Goal: Task Accomplishment & Management: Manage account settings

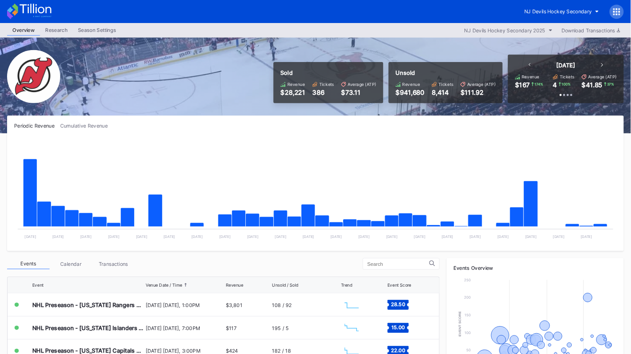
scroll to position [111, 0]
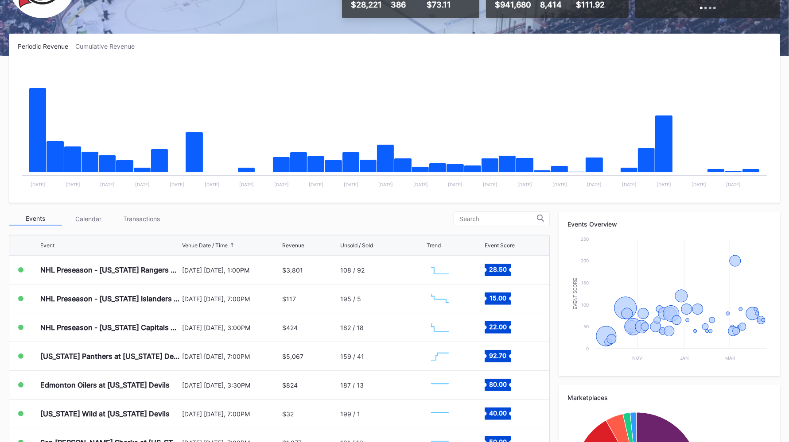
click at [148, 215] on div "Transactions" at bounding box center [141, 219] width 53 height 14
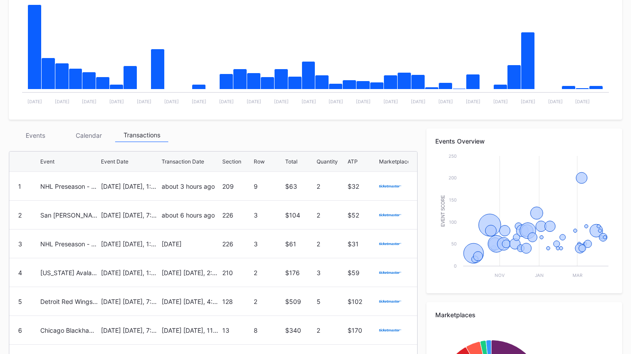
scroll to position [244, 0]
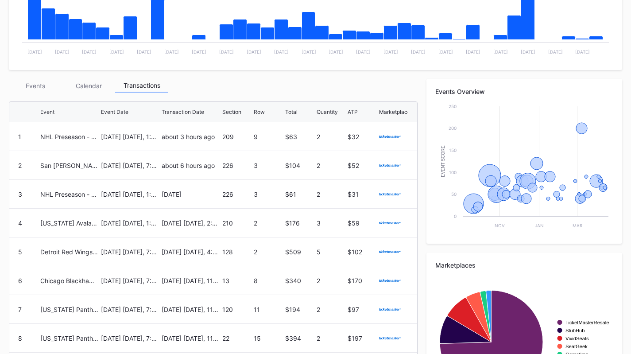
click at [48, 89] on div "Events" at bounding box center [35, 86] width 53 height 14
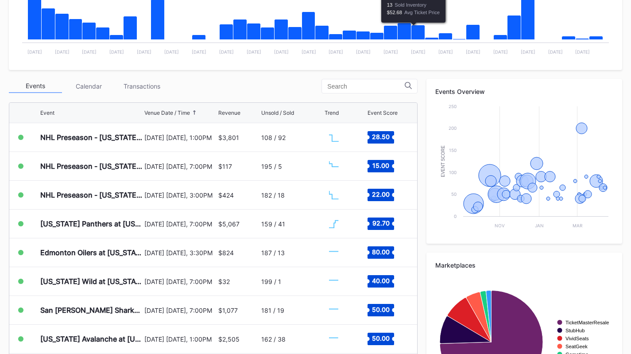
scroll to position [0, 0]
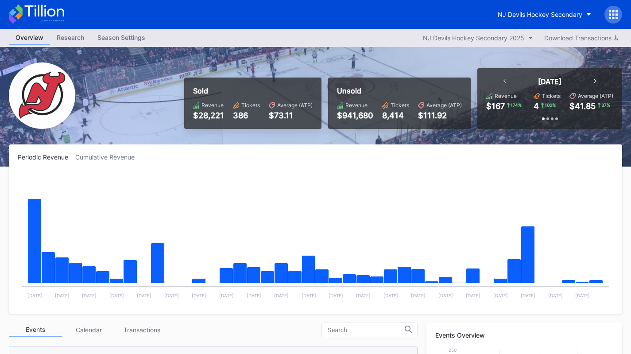
click at [562, 11] on div "NJ Devils Hockey Secondary" at bounding box center [540, 15] width 85 height 8
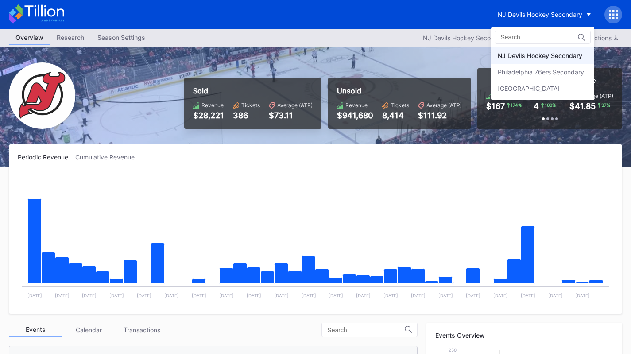
click at [560, 85] on div "[GEOGRAPHIC_DATA]" at bounding box center [529, 89] width 62 height 8
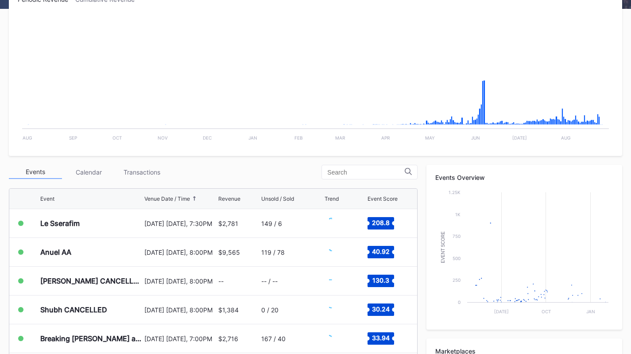
scroll to position [266, 0]
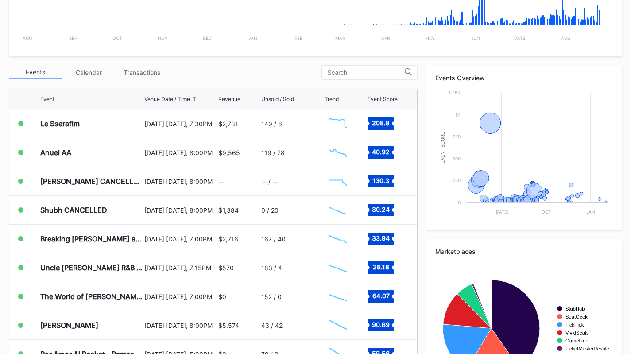
click at [147, 72] on div "Transactions" at bounding box center [141, 73] width 53 height 14
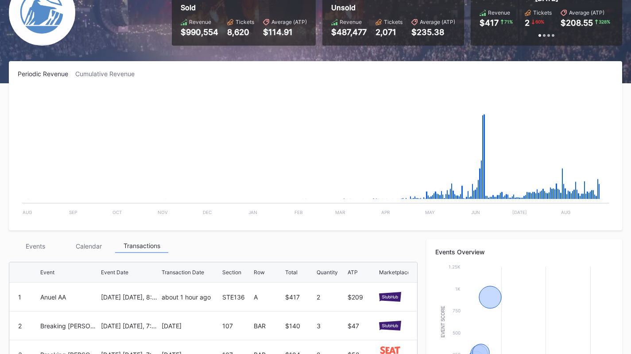
scroll to position [0, 0]
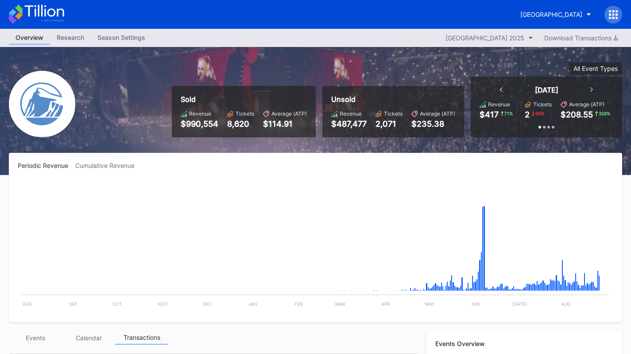
click at [524, 10] on button "[GEOGRAPHIC_DATA]" at bounding box center [556, 14] width 84 height 16
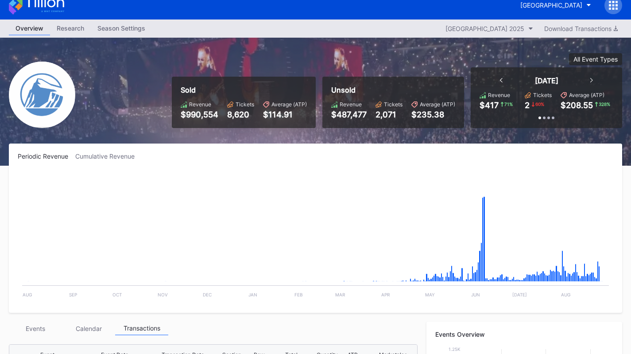
scroll to position [133, 0]
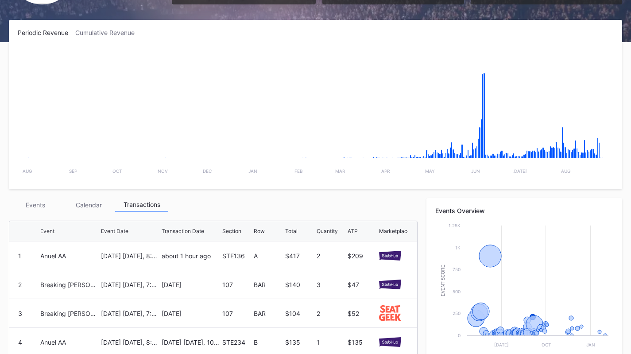
click at [28, 210] on div "Events" at bounding box center [35, 205] width 53 height 14
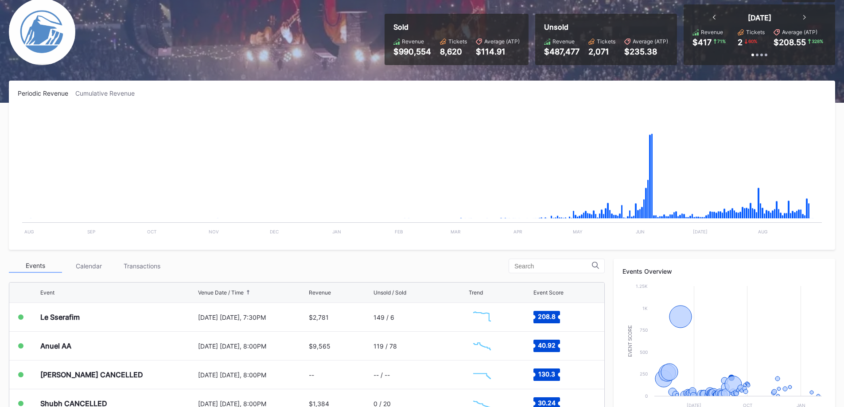
scroll to position [0, 0]
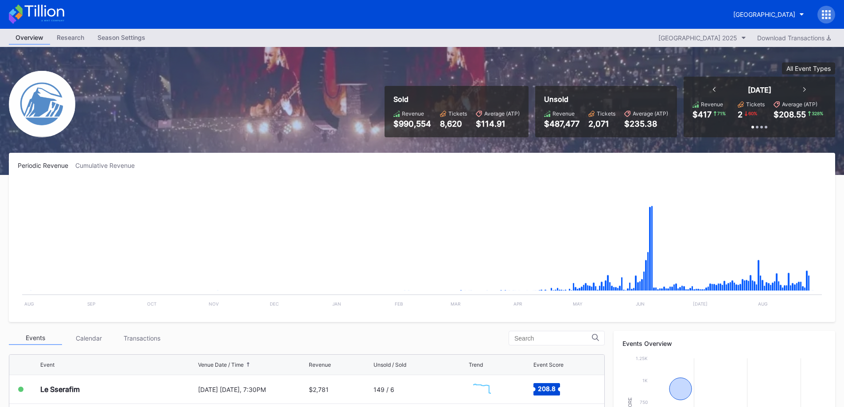
click at [746, 7] on button "[GEOGRAPHIC_DATA]" at bounding box center [768, 14] width 84 height 16
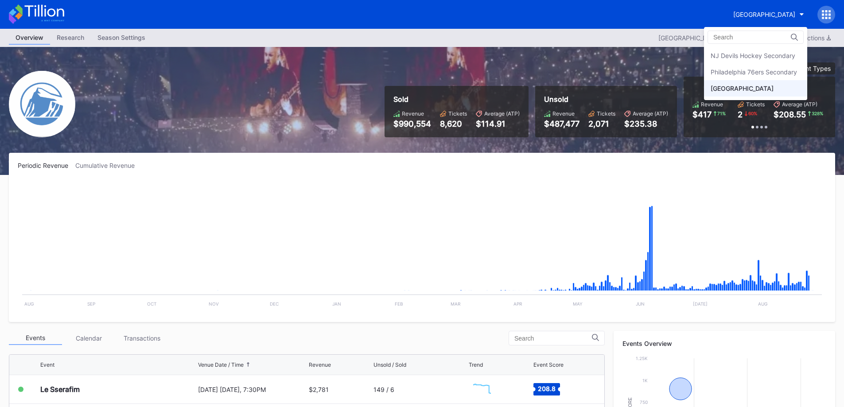
click at [759, 56] on div "NJ Devils Hockey Secondary" at bounding box center [752, 56] width 85 height 8
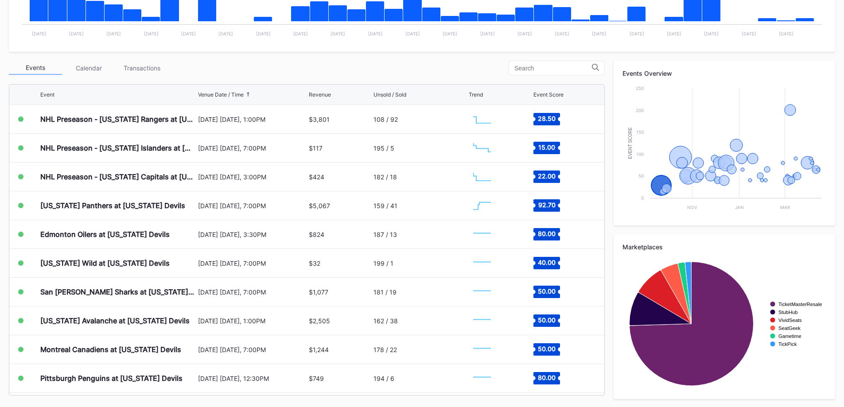
scroll to position [263, 0]
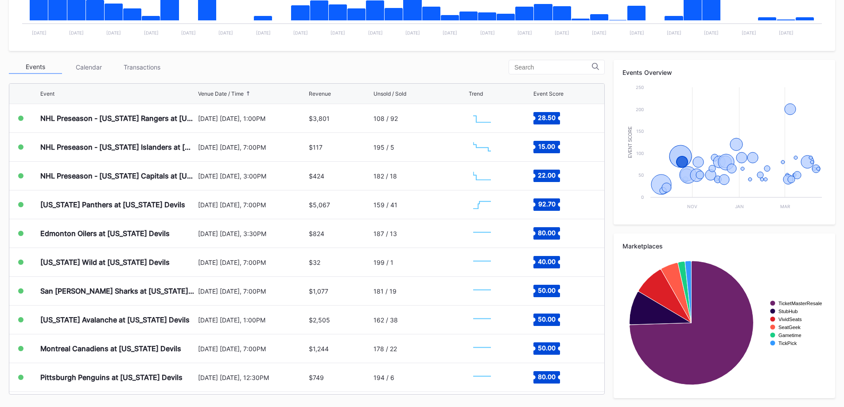
click at [125, 226] on div "Edmonton Oilers at [US_STATE] Devils" at bounding box center [117, 233] width 155 height 28
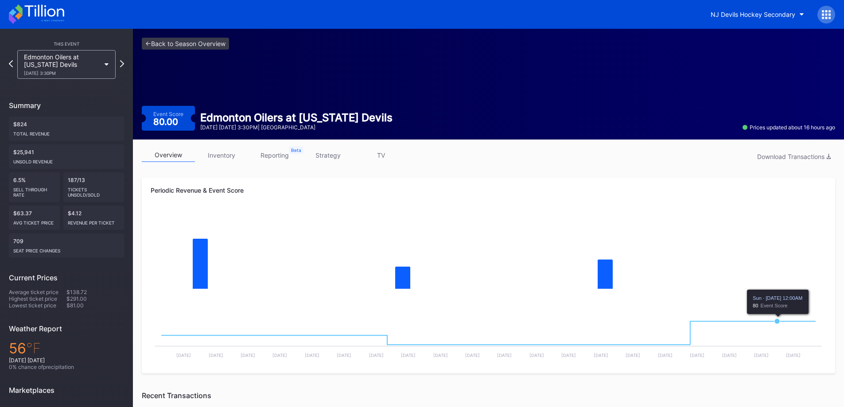
drag, startPoint x: 562, startPoint y: 339, endPoint x: 785, endPoint y: 341, distance: 222.7
drag, startPoint x: 785, startPoint y: 341, endPoint x: 559, endPoint y: 100, distance: 330.2
click at [559, 100] on div "<- Back to Season Overview Event Score 80.00 Edmonton Oilers at New Jersey Devi…" at bounding box center [488, 84] width 711 height 111
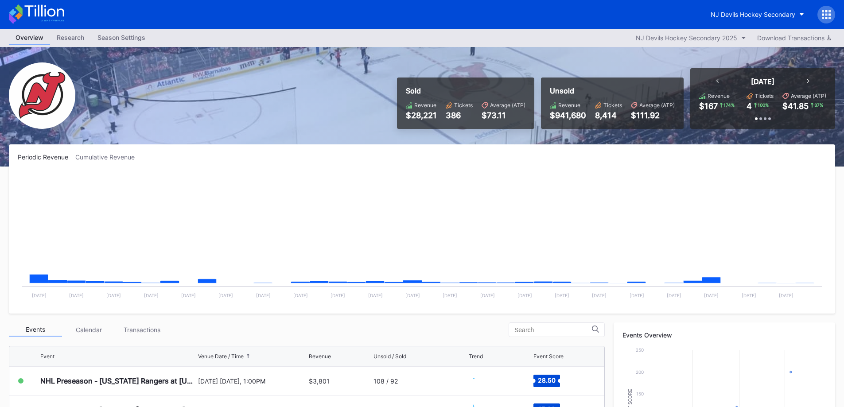
scroll to position [263, 0]
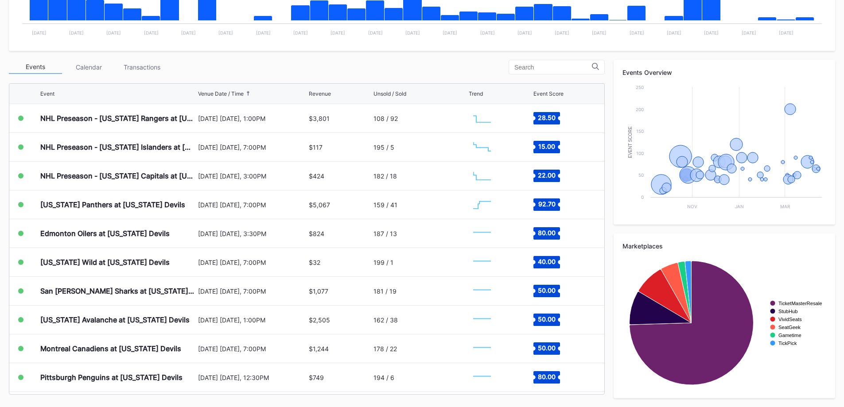
click at [200, 283] on div "[DATE] [DATE], 7:00PM" at bounding box center [252, 291] width 109 height 28
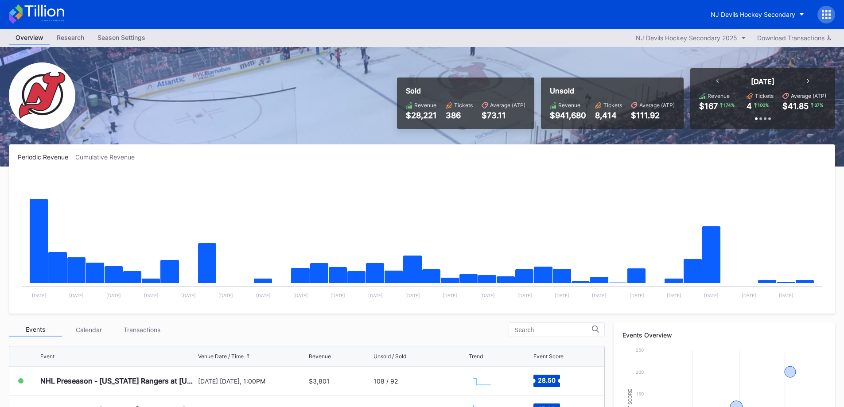
click at [111, 39] on div "Season Settings" at bounding box center [121, 37] width 61 height 13
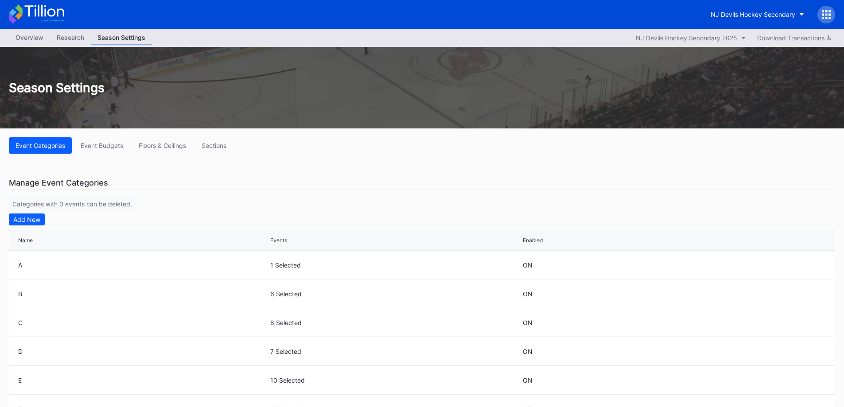
click at [178, 145] on div "Floors & Ceilings" at bounding box center [162, 146] width 47 height 8
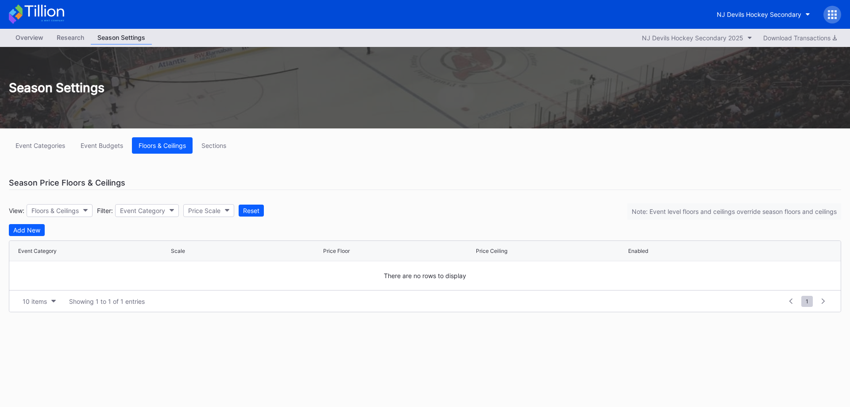
click at [65, 212] on div "Floors & Ceilings" at bounding box center [54, 211] width 47 height 8
click at [128, 214] on div "Event Category" at bounding box center [142, 211] width 45 height 8
click at [191, 212] on div "Price Scale" at bounding box center [204, 211] width 32 height 8
drag, startPoint x: 256, startPoint y: 207, endPoint x: 119, endPoint y: 212, distance: 136.9
click at [161, 214] on div "View: Floors & Ceilings Filter: Event Category Price Scale Reset" at bounding box center [136, 210] width 255 height 13
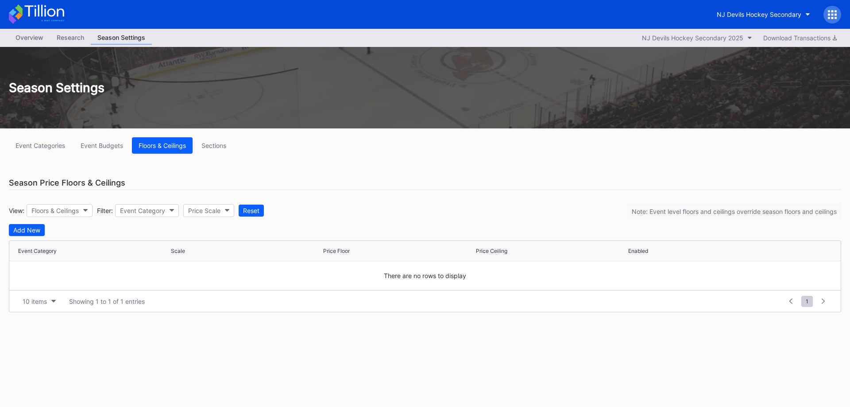
click at [33, 229] on div "Add New" at bounding box center [26, 230] width 27 height 8
click at [75, 282] on button "--" at bounding box center [93, 278] width 151 height 17
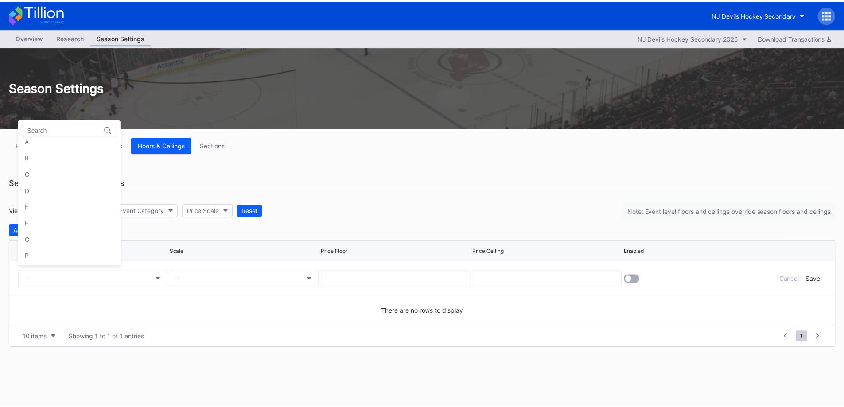
scroll to position [9, 0]
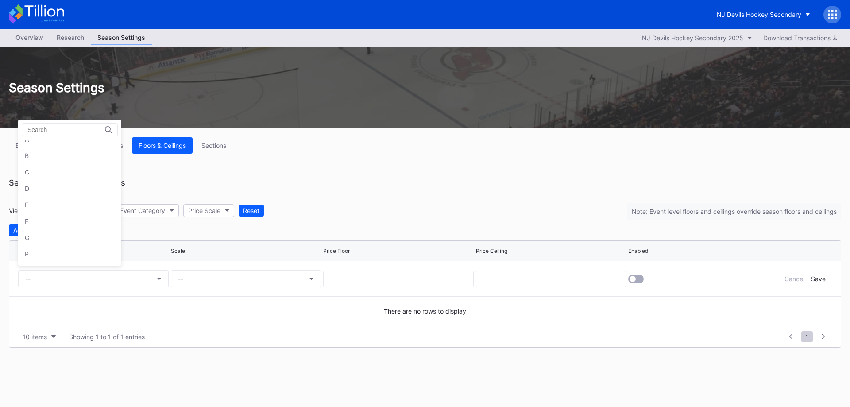
click at [48, 261] on div "P" at bounding box center [69, 254] width 103 height 16
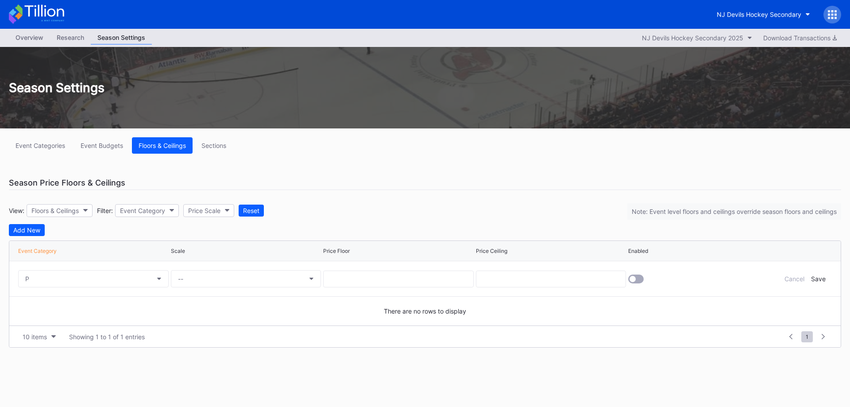
click at [216, 279] on button "--" at bounding box center [246, 278] width 151 height 17
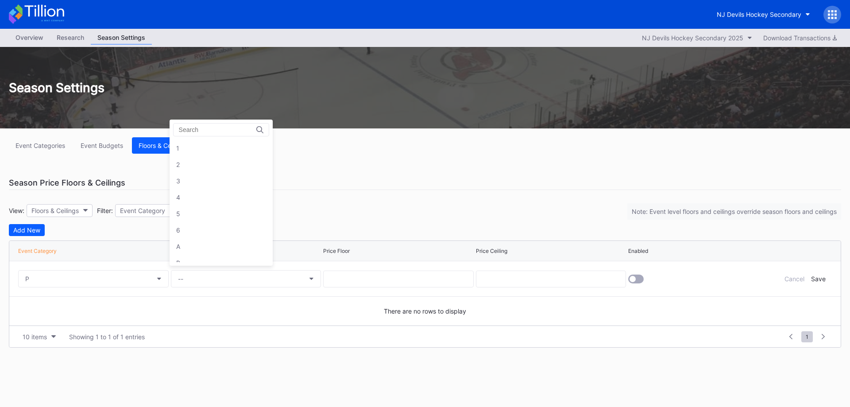
click at [230, 150] on div "1" at bounding box center [221, 148] width 103 height 16
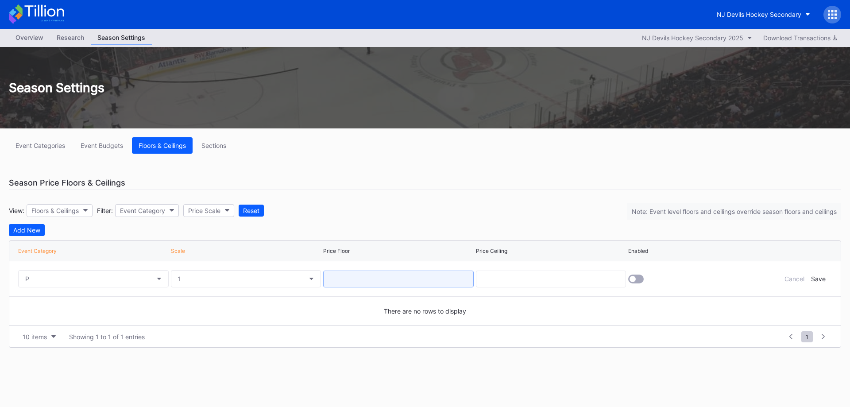
click at [361, 277] on input at bounding box center [398, 279] width 151 height 17
type input "995"
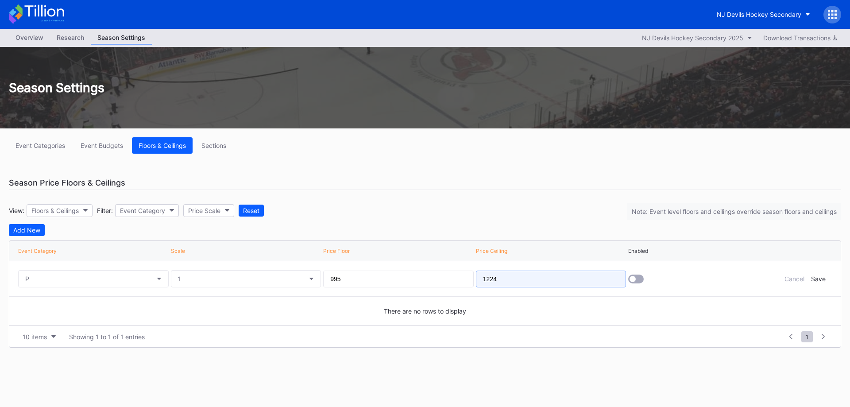
type input "1224"
click at [635, 280] on div at bounding box center [633, 279] width 6 height 6
click at [820, 278] on div "Save" at bounding box center [818, 279] width 15 height 8
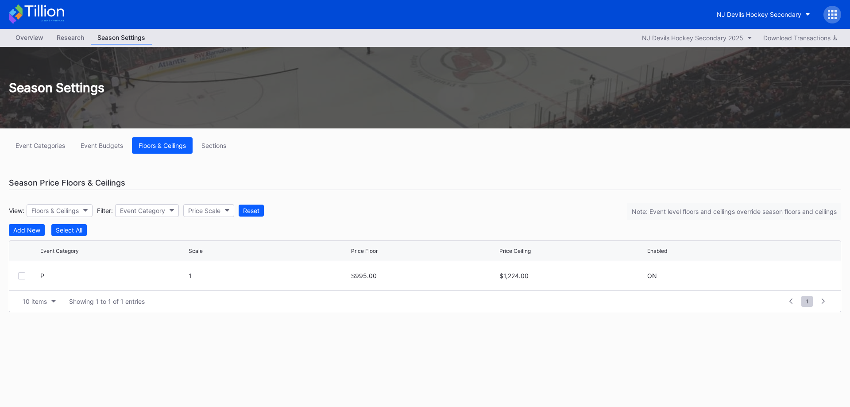
click at [525, 182] on div "Season Price Floors & Ceilings" at bounding box center [425, 183] width 832 height 14
click at [17, 277] on div "P 1 $995.00 $1,224.00 ON" at bounding box center [425, 275] width 832 height 29
click at [17, 279] on div "P 1 $995.00 $1,224.00 ON" at bounding box center [425, 275] width 832 height 29
click at [20, 279] on div at bounding box center [21, 275] width 7 height 7
click at [810, 228] on div "Delete 1 Row" at bounding box center [819, 230] width 36 height 8
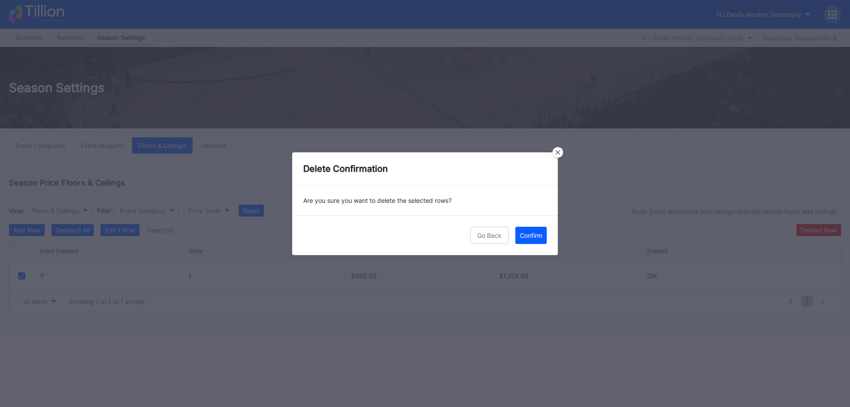
click at [524, 234] on div "Confirm" at bounding box center [531, 236] width 23 height 8
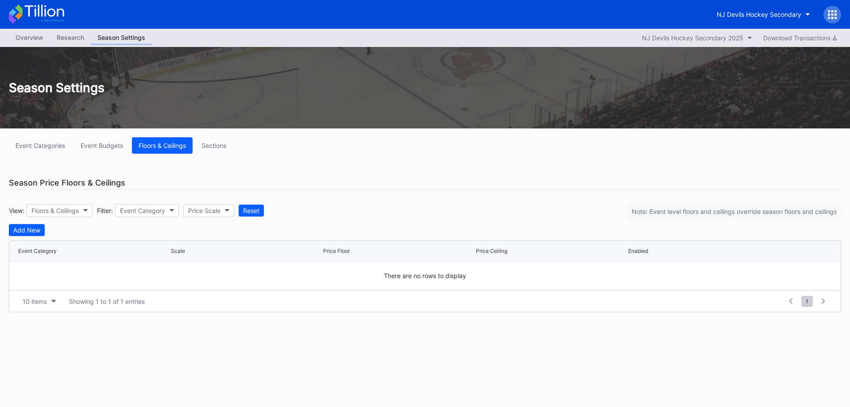
click at [34, 228] on div "Add New" at bounding box center [26, 230] width 27 height 8
click at [259, 211] on div "Reset" at bounding box center [251, 211] width 16 height 8
click at [178, 210] on button "Event Category" at bounding box center [147, 210] width 64 height 13
click at [203, 210] on div "Price Scale" at bounding box center [204, 211] width 32 height 8
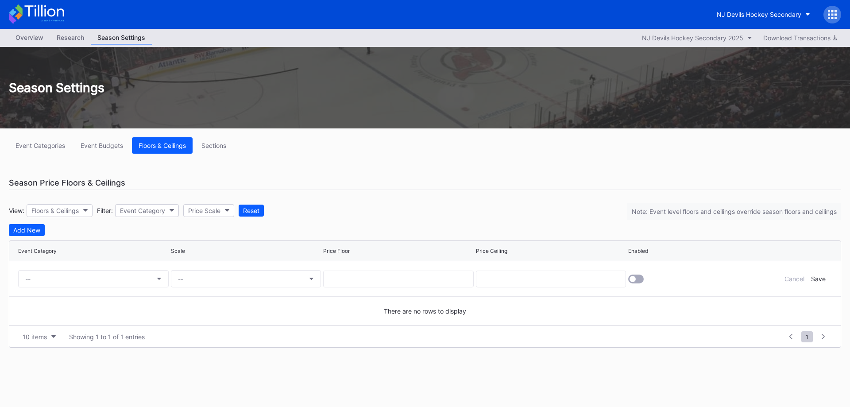
click at [73, 211] on div "Floors & Ceilings" at bounding box center [54, 211] width 47 height 8
click at [769, 7] on button "NJ Devils Hockey Secondary" at bounding box center [763, 14] width 107 height 16
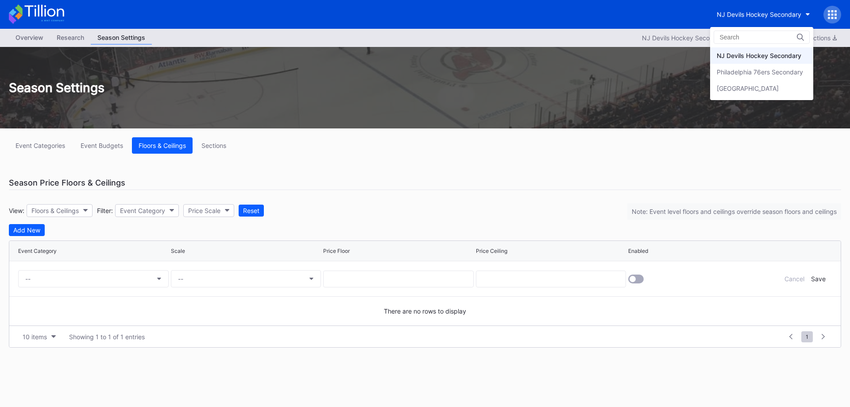
click at [781, 73] on div "Philadelphia 76ers Secondary" at bounding box center [760, 72] width 86 height 8
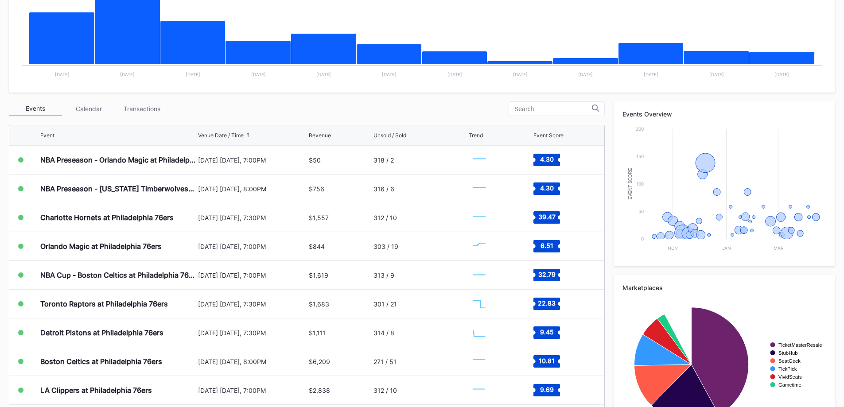
scroll to position [263, 0]
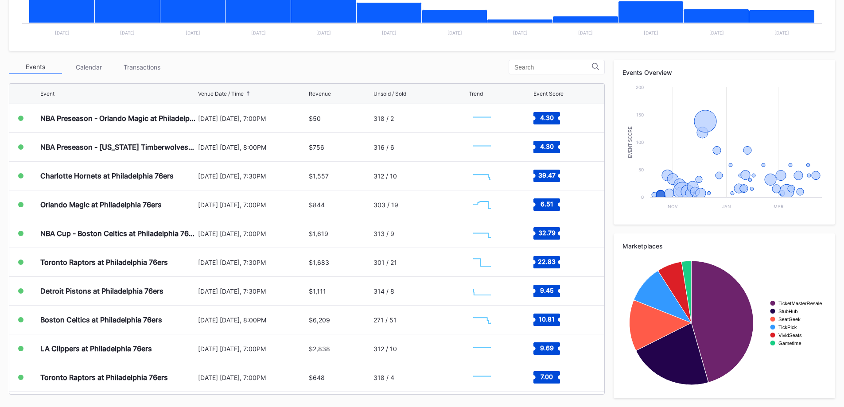
click at [141, 65] on div "Transactions" at bounding box center [141, 67] width 53 height 14
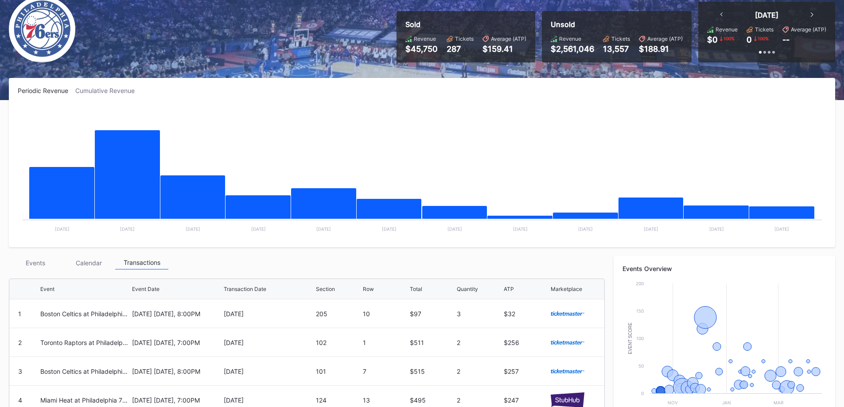
scroll to position [0, 0]
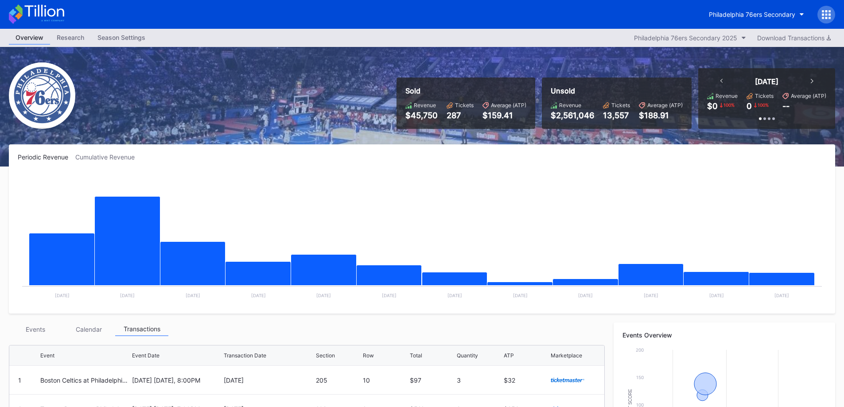
click at [131, 28] on div "Philadelphia 76ers Secondary" at bounding box center [422, 14] width 844 height 29
click at [132, 46] on div "Overview Research Season Settings Philadelphia 76ers Secondary 2025 Download Tr…" at bounding box center [422, 38] width 844 height 18
click at [133, 43] on div "Season Settings" at bounding box center [121, 37] width 61 height 13
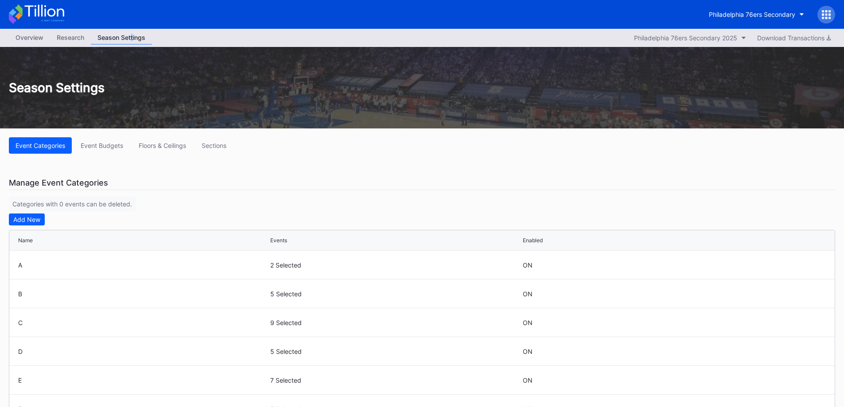
click at [215, 140] on button "Sections" at bounding box center [214, 145] width 38 height 16
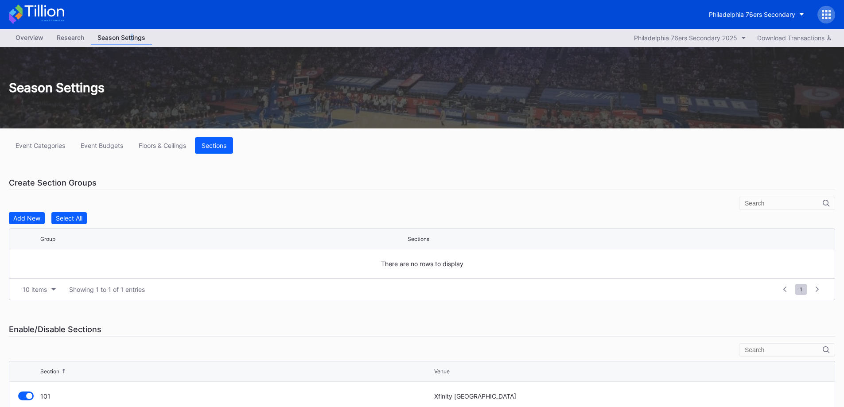
click at [163, 150] on button "Floors & Ceilings" at bounding box center [162, 145] width 61 height 16
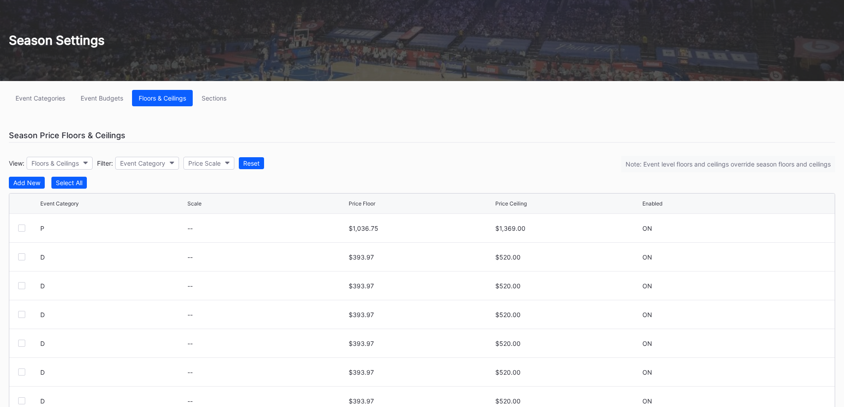
scroll to position [87, 0]
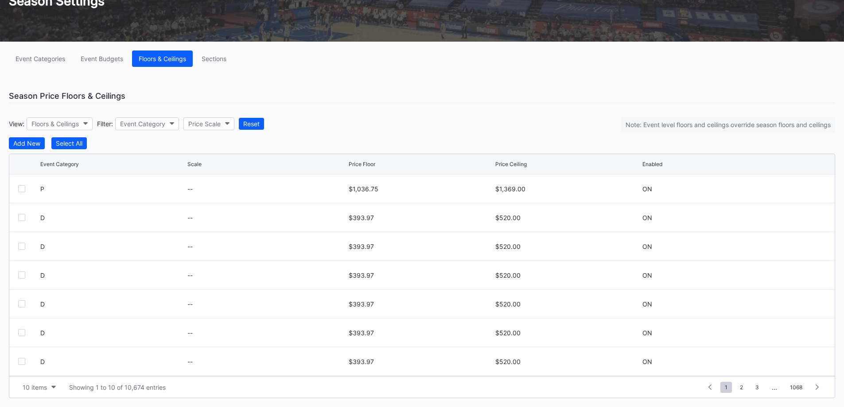
click at [49, 388] on button "10 items" at bounding box center [39, 387] width 42 height 12
click at [52, 376] on div "10 items 50 items 100 items 200 items" at bounding box center [39, 340] width 42 height 73
click at [53, 370] on div "200 items" at bounding box center [39, 365] width 42 height 16
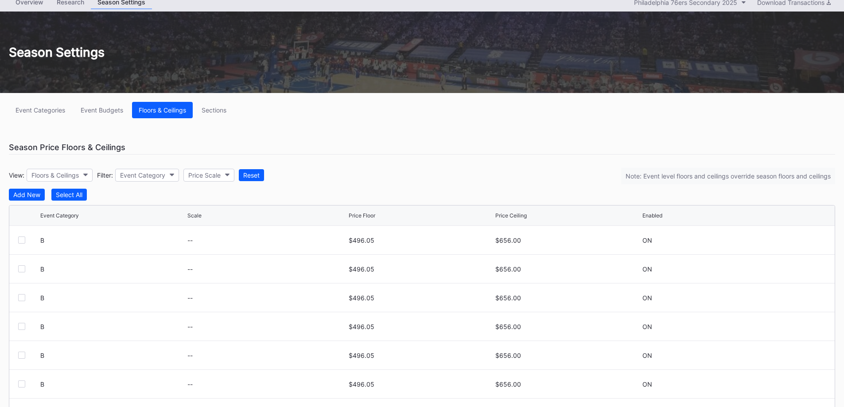
scroll to position [0, 0]
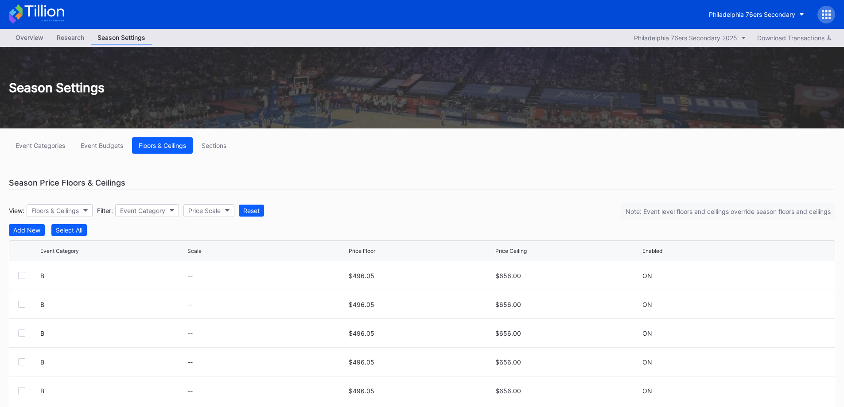
click at [779, 17] on div "Philadelphia 76ers Secondary" at bounding box center [752, 15] width 86 height 8
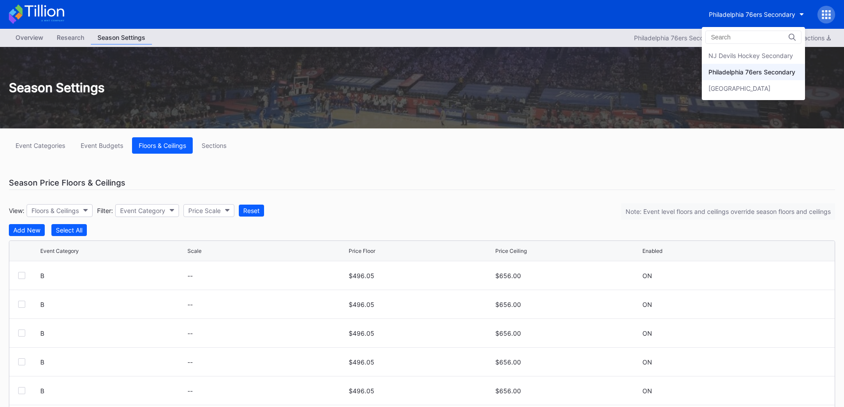
click at [755, 56] on div "NJ Devils Hockey Secondary" at bounding box center [750, 56] width 85 height 8
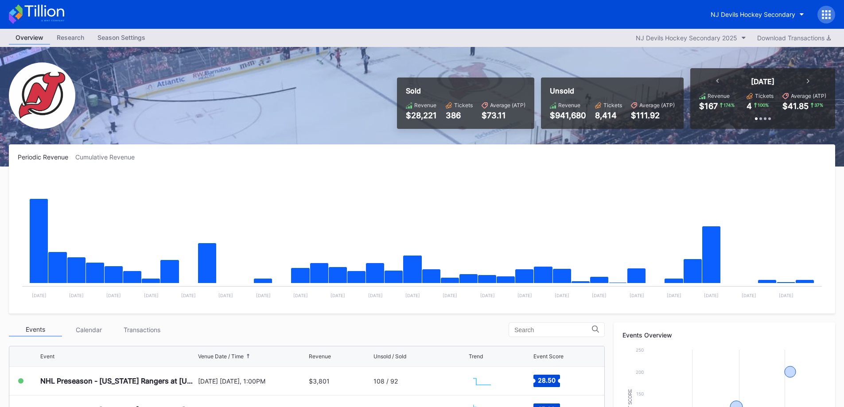
click at [753, 20] on button "NJ Devils Hockey Secondary" at bounding box center [757, 14] width 107 height 16
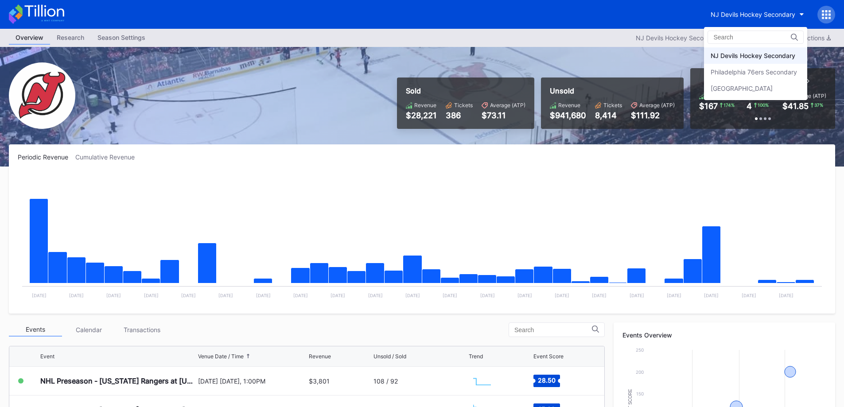
click at [753, 73] on div "Philadelphia 76ers Secondary" at bounding box center [753, 72] width 86 height 8
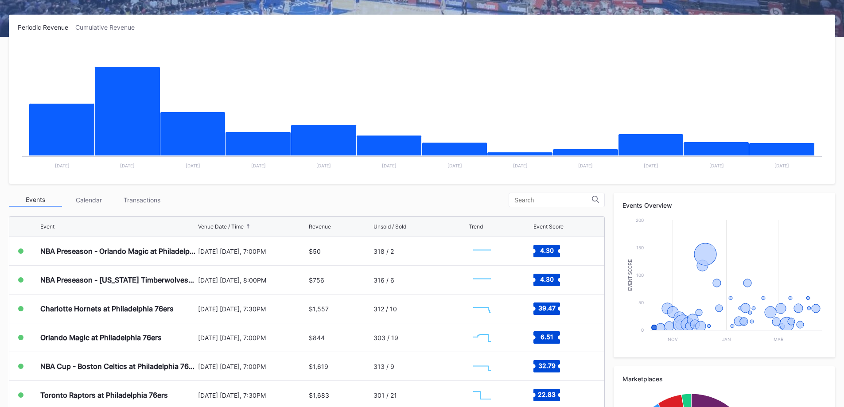
scroll to position [133, 0]
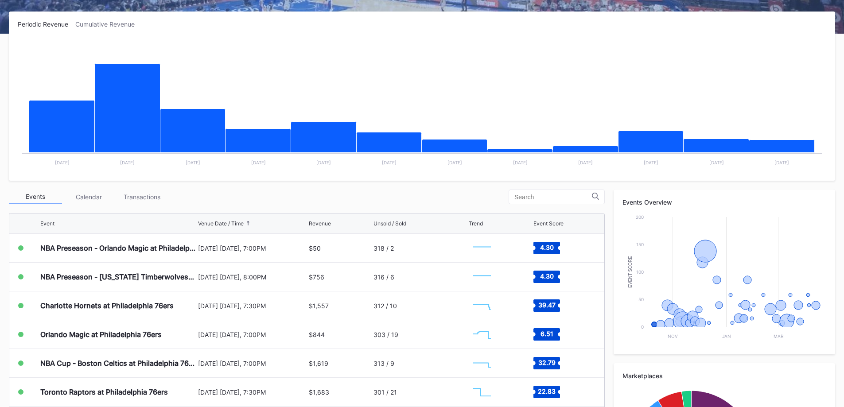
click at [132, 201] on div "Transactions" at bounding box center [141, 197] width 53 height 14
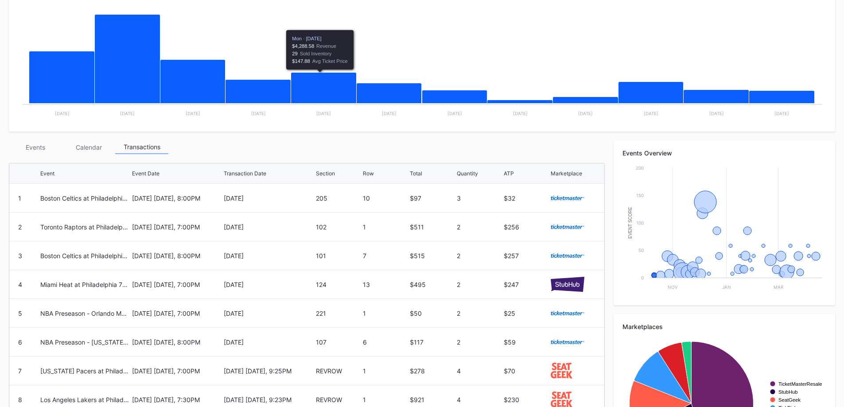
scroll to position [278, 0]
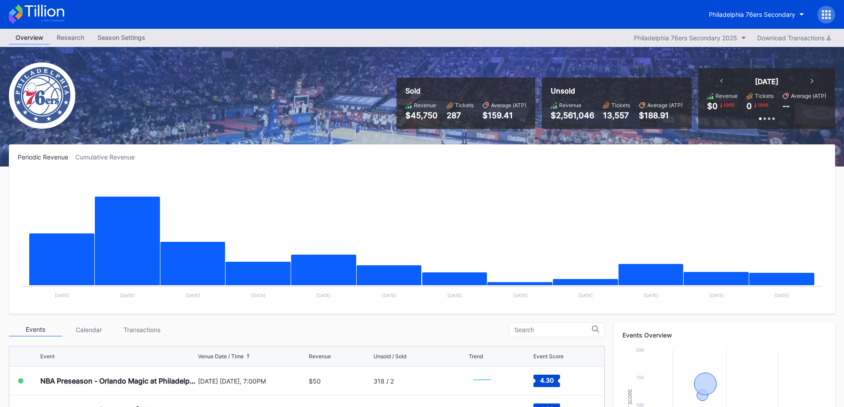
click at [132, 32] on div "Season Settings" at bounding box center [121, 37] width 61 height 13
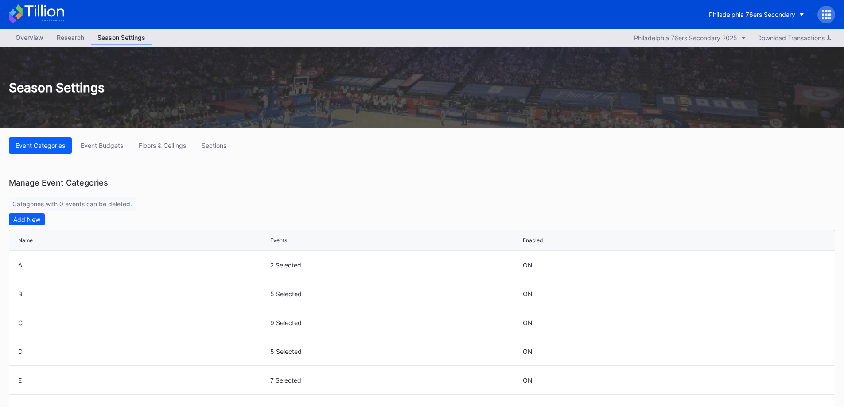
click at [191, 149] on button "Floors & Ceilings" at bounding box center [162, 145] width 61 height 16
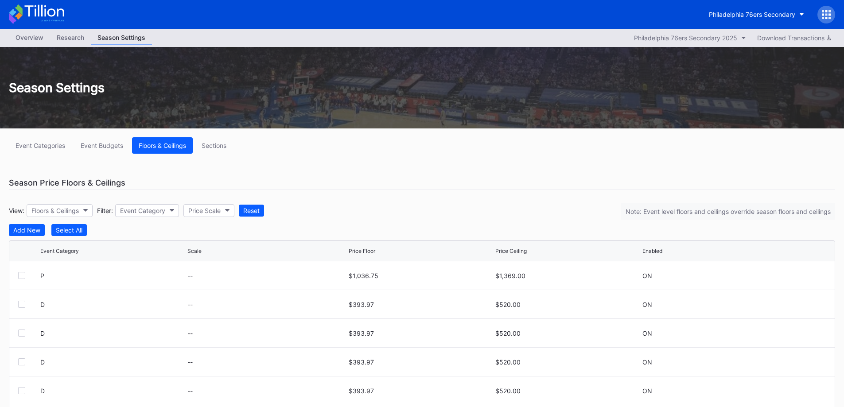
click at [112, 139] on button "Event Budgets" at bounding box center [102, 145] width 56 height 16
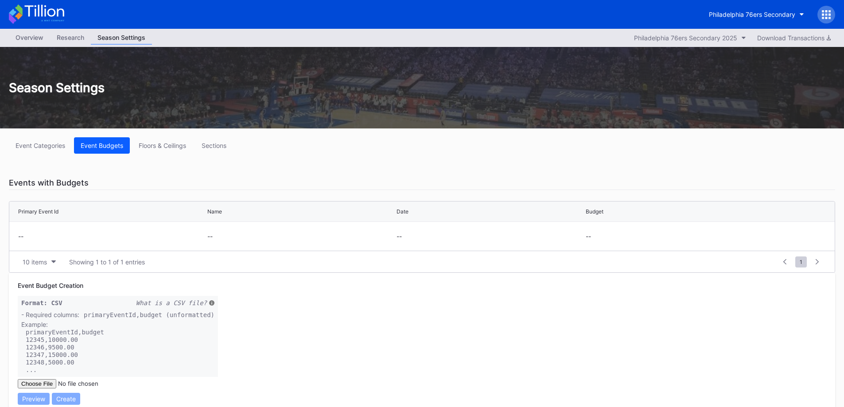
click at [62, 141] on button "Event Categories" at bounding box center [40, 145] width 63 height 16
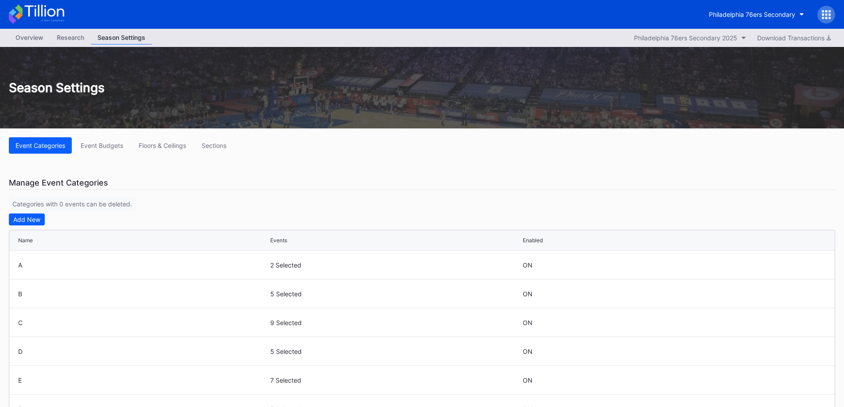
click at [724, 15] on div "Philadelphia 76ers Secondary" at bounding box center [752, 15] width 86 height 8
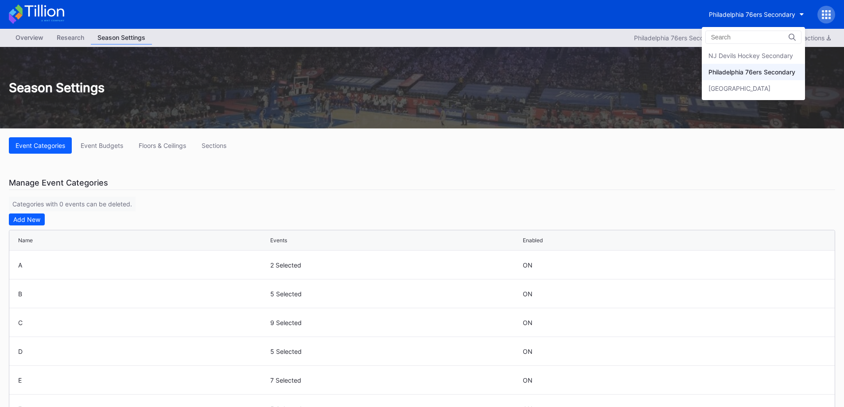
click at [741, 57] on div "NJ Devils Hockey Secondary" at bounding box center [750, 56] width 85 height 8
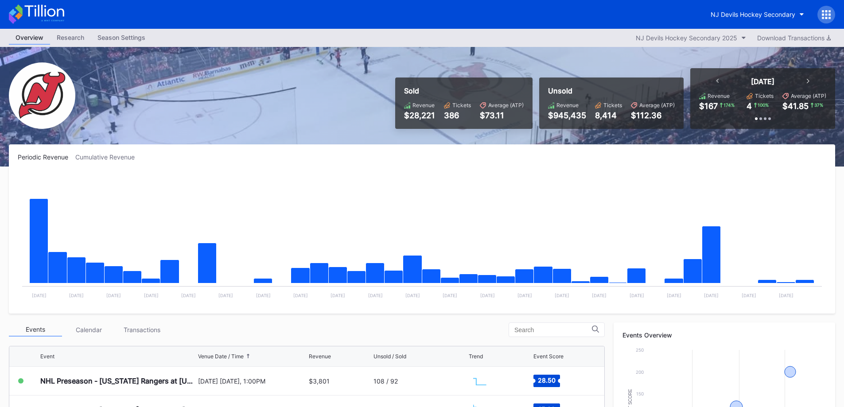
click at [128, 35] on div "Season Settings" at bounding box center [121, 37] width 61 height 13
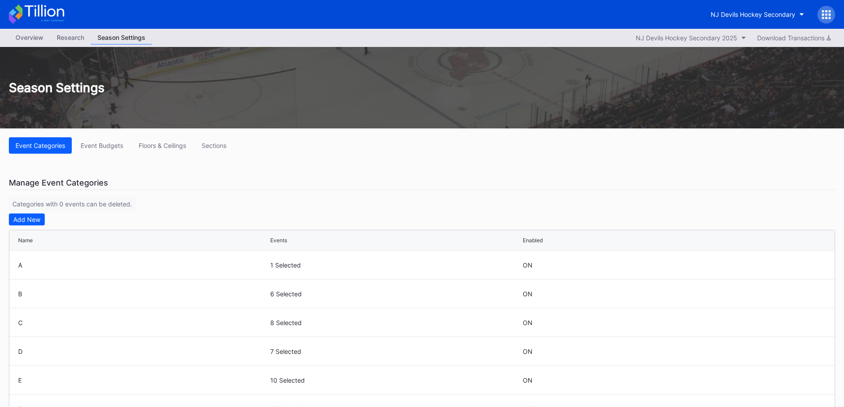
click at [225, 147] on div "Sections" at bounding box center [213, 146] width 25 height 8
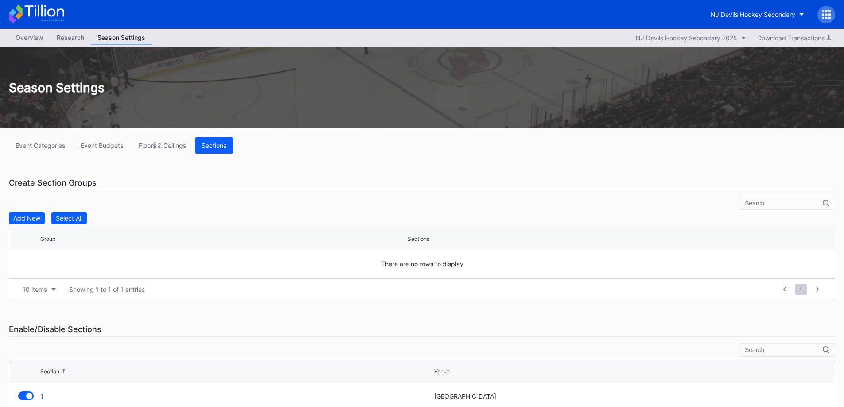
click at [158, 137] on div "Event Categories Event Budgets Floors & Ceilings Sections Create Section Groups…" at bounding box center [422, 371] width 844 height 486
click at [158, 142] on div "Floors & Ceilings" at bounding box center [162, 146] width 47 height 8
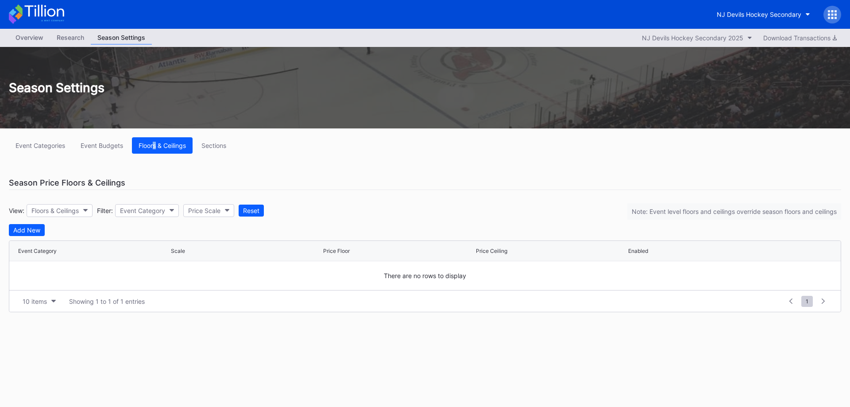
click at [79, 144] on button "Event Budgets" at bounding box center [102, 145] width 56 height 16
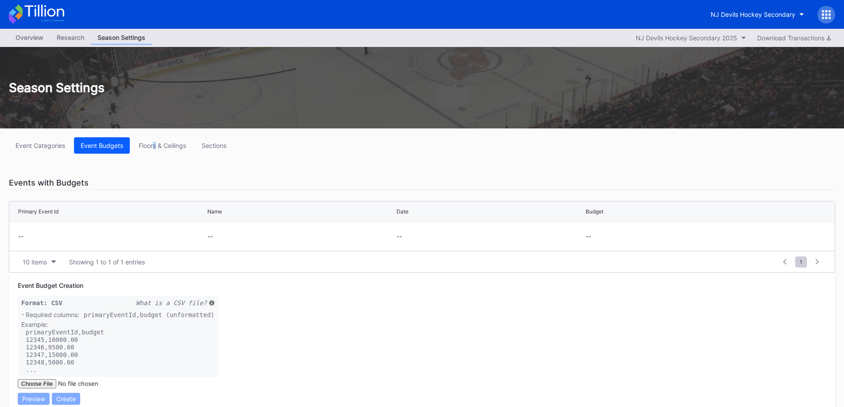
click at [57, 145] on div "Event Categories" at bounding box center [40, 146] width 50 height 8
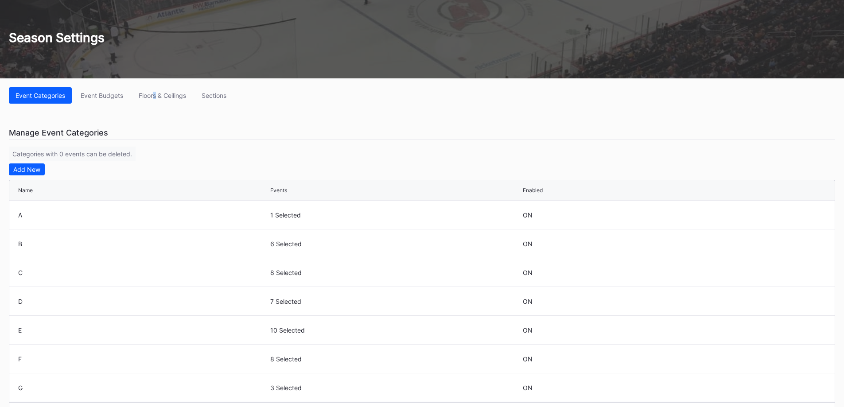
scroll to position [48, 0]
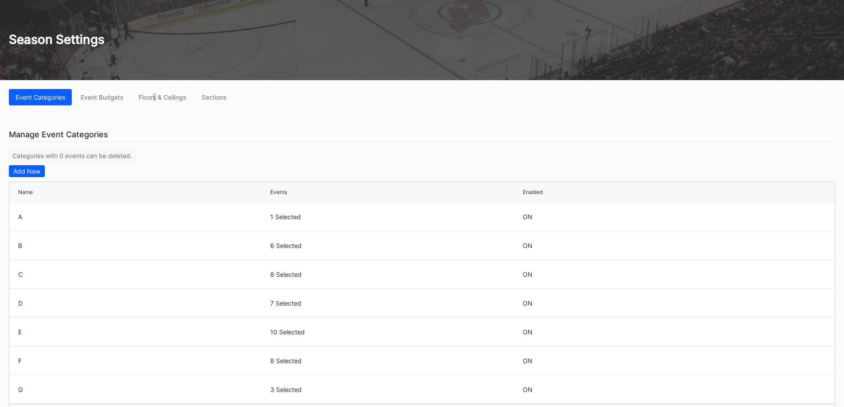
click at [222, 97] on div "Sections" at bounding box center [213, 97] width 25 height 8
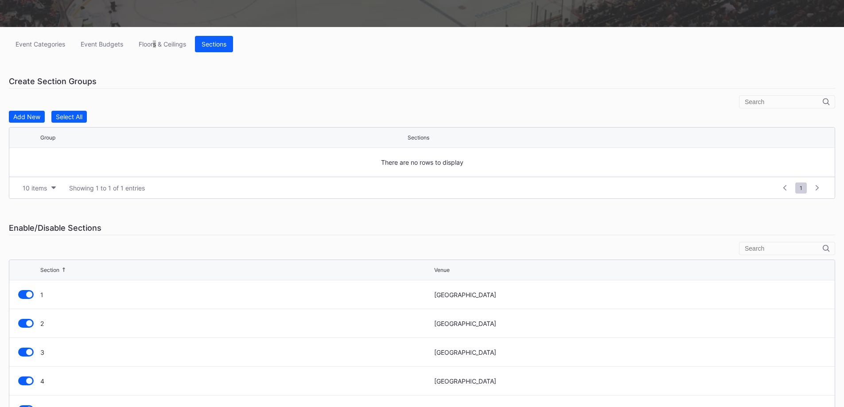
scroll to position [89, 0]
